Goal: Find contact information: Find contact information

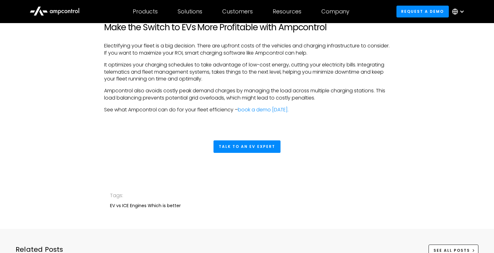
scroll to position [1870, 0]
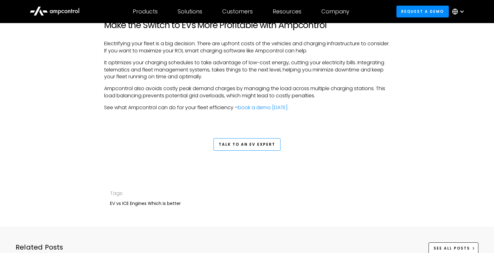
click at [241, 151] on link "Talk to An EV Expert" at bounding box center [246, 144] width 67 height 12
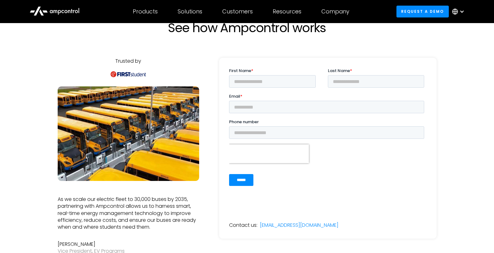
scroll to position [31, 0]
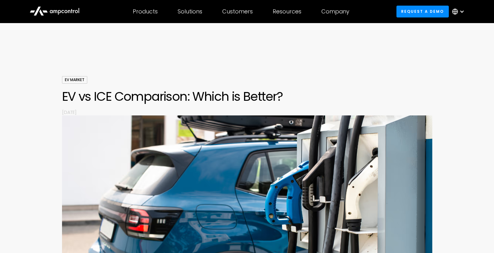
scroll to position [1870, 0]
